Goal: Task Accomplishment & Management: Use online tool/utility

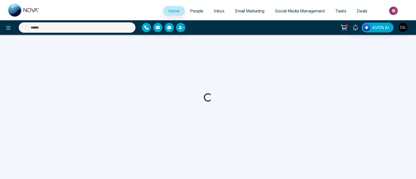
select select "*"
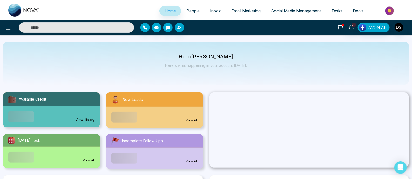
click at [188, 12] on span "People" at bounding box center [193, 10] width 13 height 5
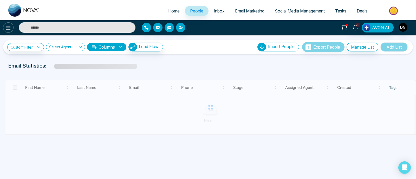
click at [6, 29] on icon at bounding box center [8, 28] width 4 height 4
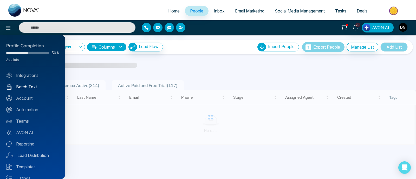
click at [26, 88] on link "Batch Text" at bounding box center [32, 87] width 52 height 6
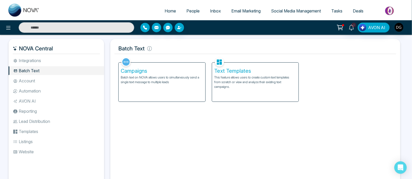
click at [182, 81] on p "Batch text on NOVA allows users to simultaneously send a single text message to…" at bounding box center [162, 79] width 83 height 9
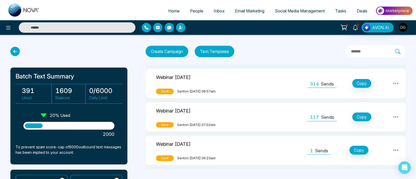
click at [259, 80] on td at bounding box center [271, 83] width 61 height 29
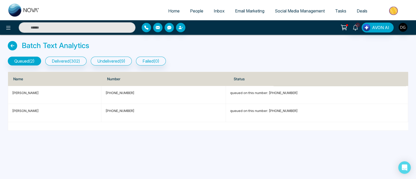
click at [13, 47] on icon at bounding box center [12, 45] width 9 height 9
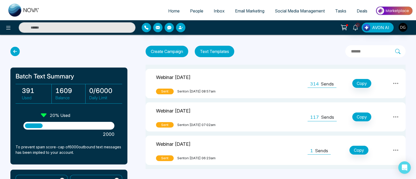
click at [241, 111] on td "Webinar [DATE] Sent Sent on [DATE] 07:02am" at bounding box center [194, 116] width 96 height 29
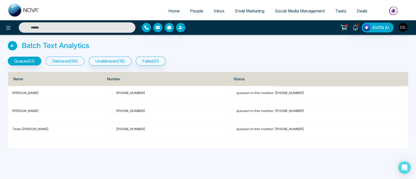
click at [74, 62] on button "delivered ( 96 )" at bounding box center [64, 61] width 39 height 9
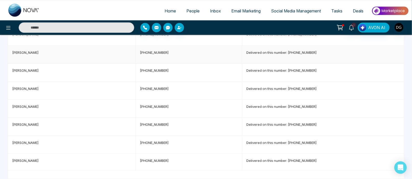
scroll to position [682, 0]
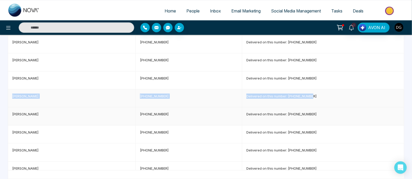
drag, startPoint x: 12, startPoint y: 93, endPoint x: 260, endPoint y: 110, distance: 248.8
click at [317, 93] on tr "[PERSON_NAME] [PHONE_NUMBER] Delivered on this number: [PHONE_NUMBER]" at bounding box center [206, 98] width 397 height 18
click at [330, 94] on p "Delivered on this number: [PHONE_NUMBER]" at bounding box center [324, 96] width 154 height 5
drag, startPoint x: 322, startPoint y: 94, endPoint x: 13, endPoint y: 95, distance: 309.3
click at [13, 95] on tr "[PERSON_NAME] [PHONE_NUMBER] Delivered on this number: [PHONE_NUMBER]" at bounding box center [206, 98] width 397 height 18
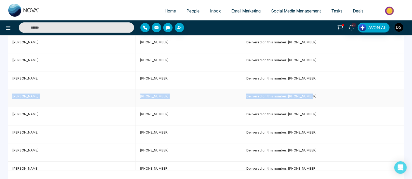
click at [325, 94] on p "Delivered on this number: [PHONE_NUMBER]" at bounding box center [324, 96] width 154 height 5
drag, startPoint x: 324, startPoint y: 94, endPoint x: 10, endPoint y: 94, distance: 314.0
click at [10, 94] on tr "[PERSON_NAME] [PHONE_NUMBER] Delivered on this number: [PHONE_NUMBER]" at bounding box center [206, 98] width 397 height 18
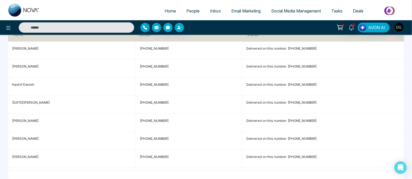
scroll to position [0, 0]
